Goal: Task Accomplishment & Management: Use online tool/utility

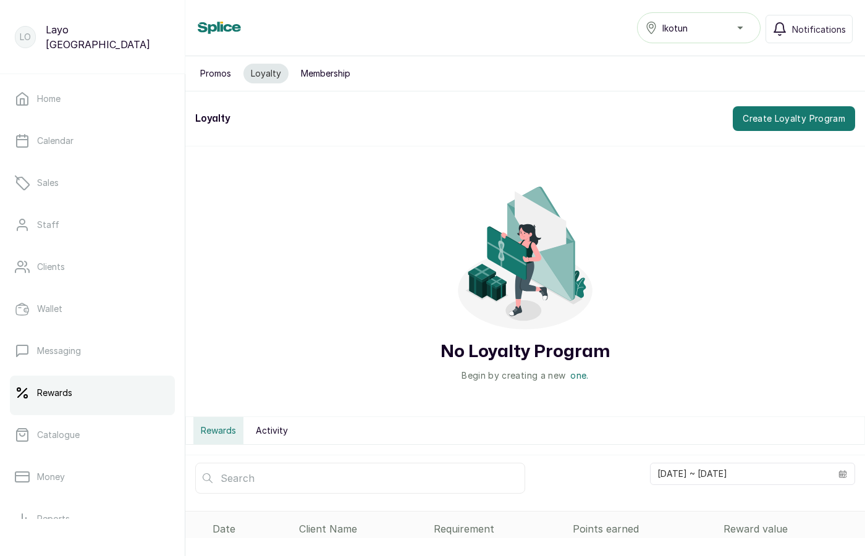
click at [218, 74] on button "Promos" at bounding box center [216, 74] width 46 height 20
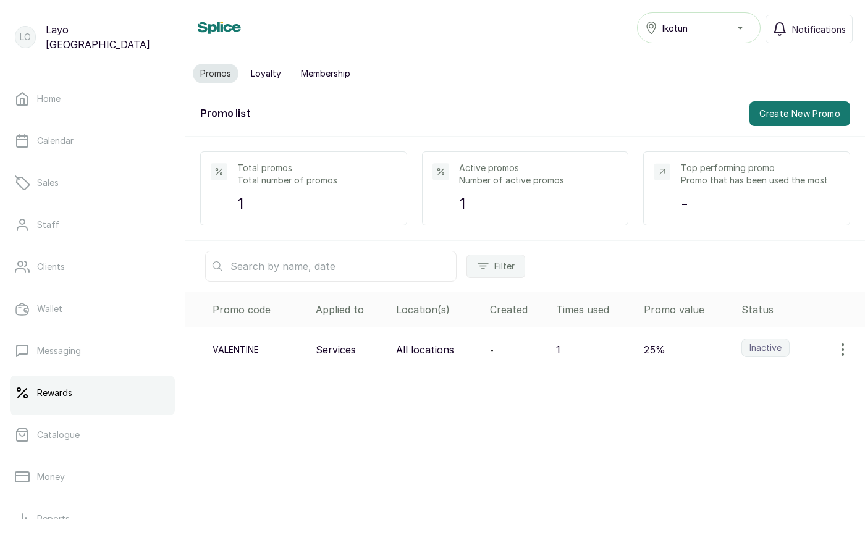
click at [265, 70] on button "Loyalty" at bounding box center [266, 74] width 45 height 20
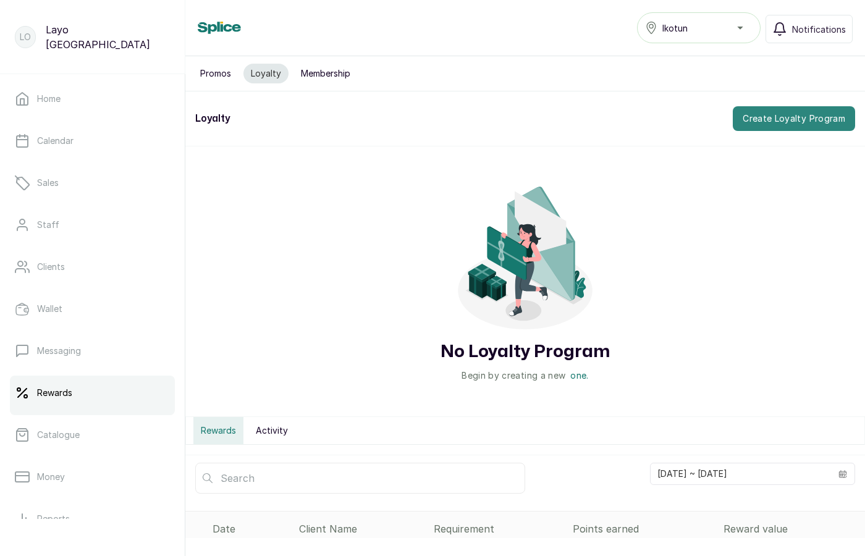
click at [762, 120] on button "Create Loyalty Program" at bounding box center [794, 118] width 122 height 25
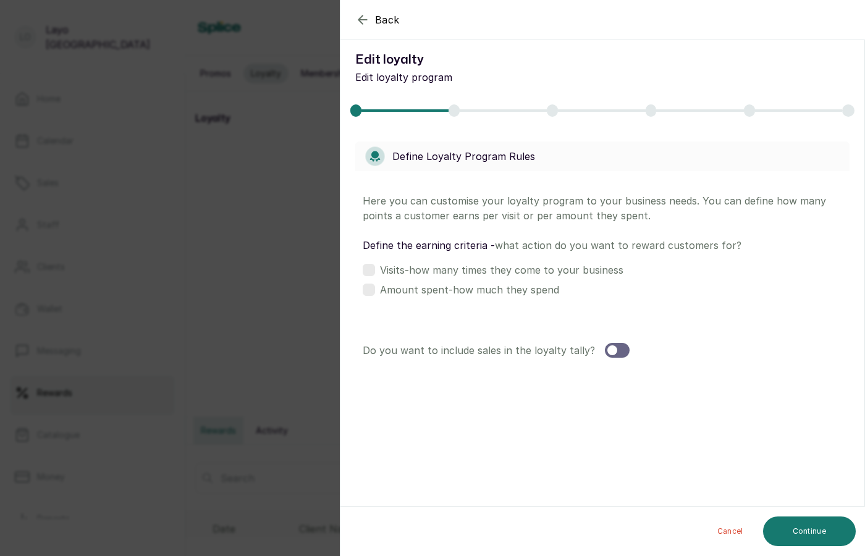
click at [260, 222] on div "Back Edit loyalty Edit loyalty Edit loyalty program Define Loyalty Program Rule…" at bounding box center [432, 278] width 865 height 556
